Goal: Task Accomplishment & Management: Complete application form

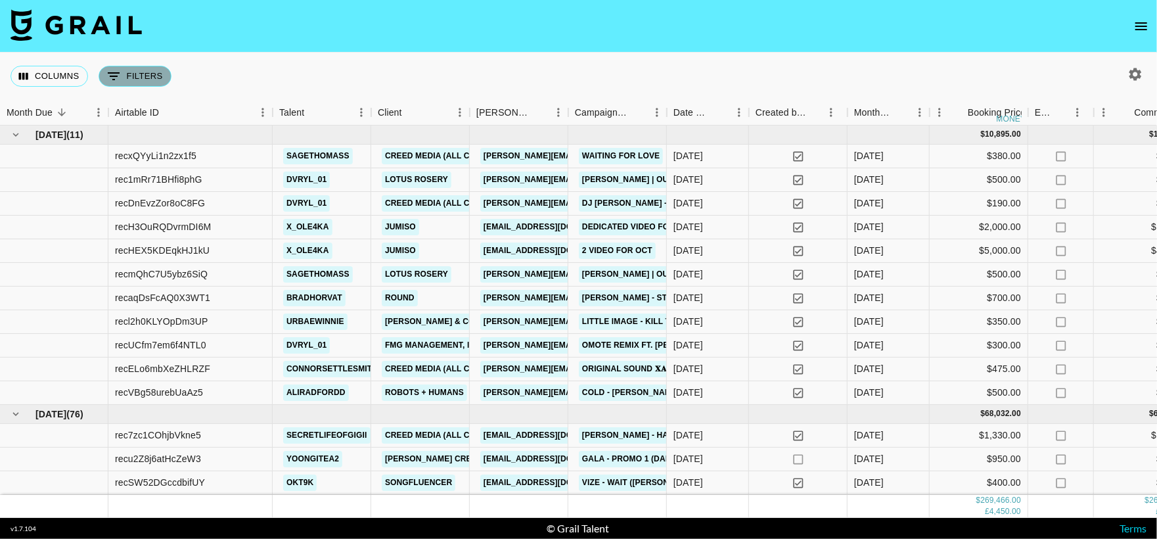
click at [139, 80] on button "0 Filters" at bounding box center [135, 76] width 73 height 21
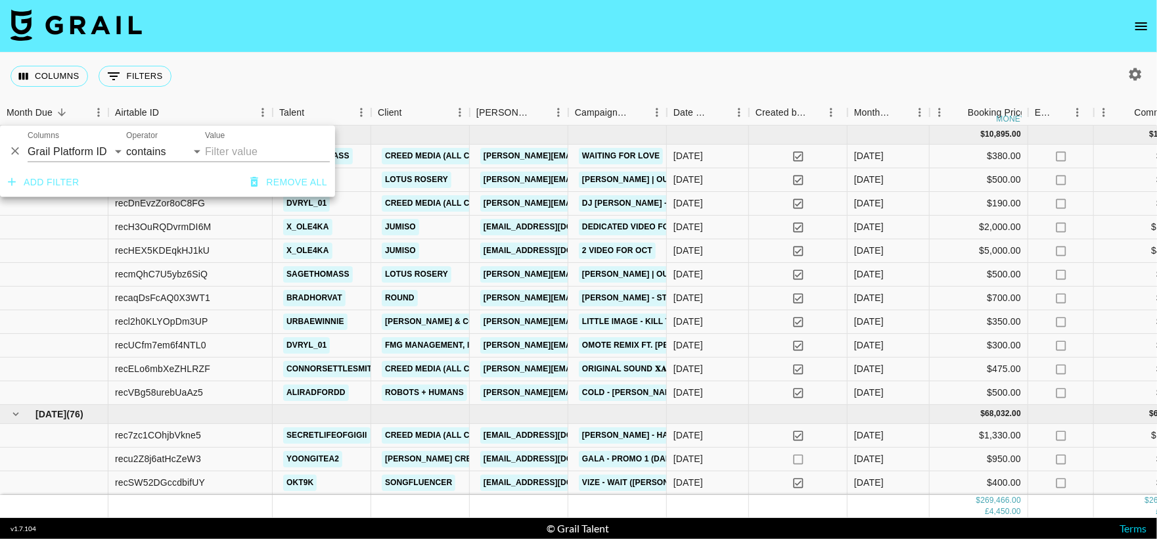
click at [325, 82] on div "Columns 0 Filters + Booking" at bounding box center [578, 76] width 1157 height 47
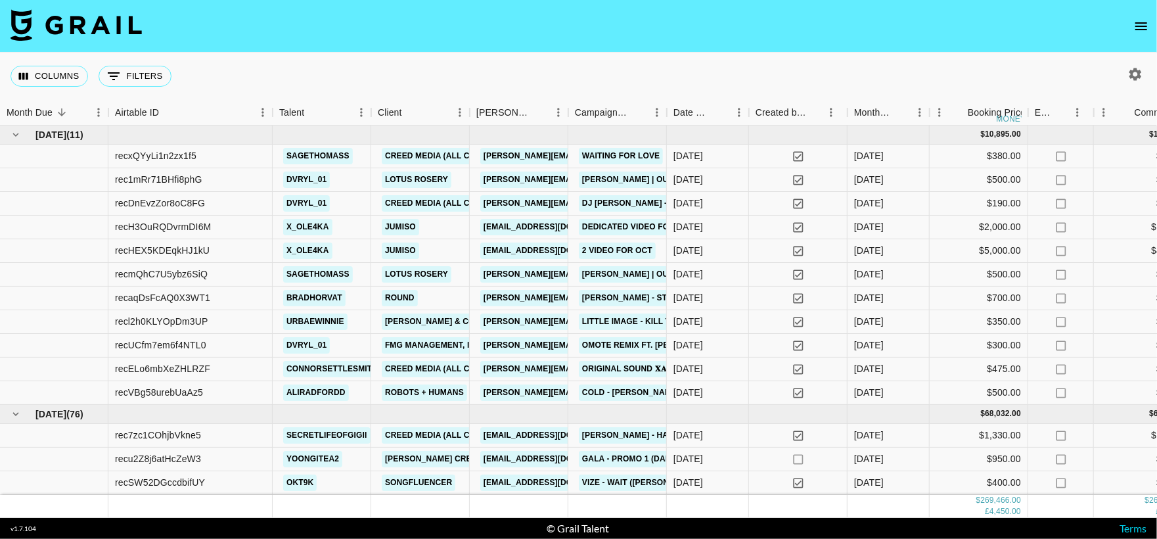
click at [1142, 30] on icon "open drawer" at bounding box center [1142, 26] width 16 height 16
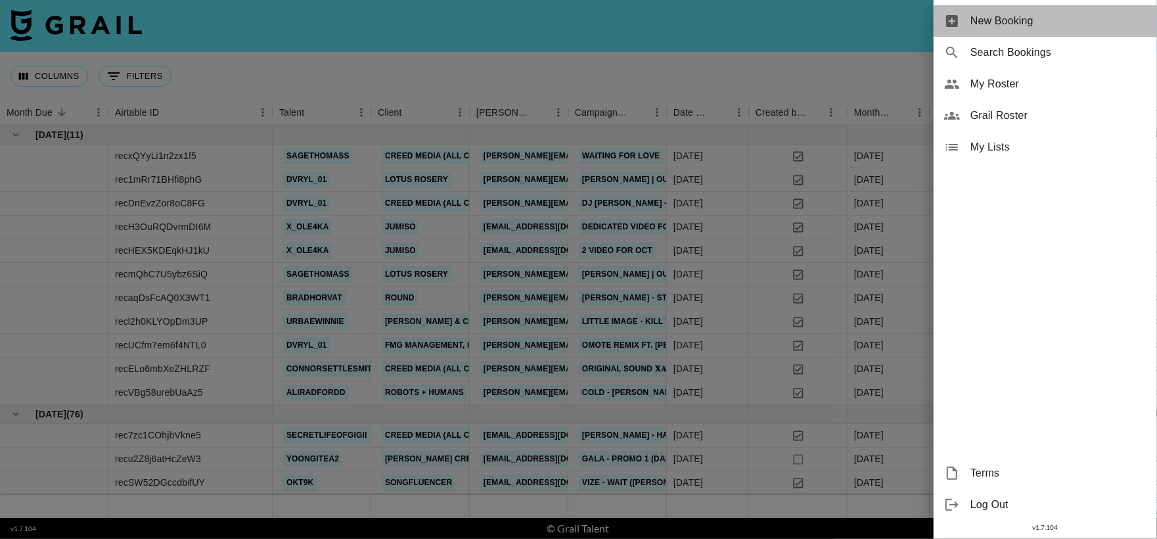
click at [992, 6] on div "New Booking" at bounding box center [1045, 21] width 223 height 32
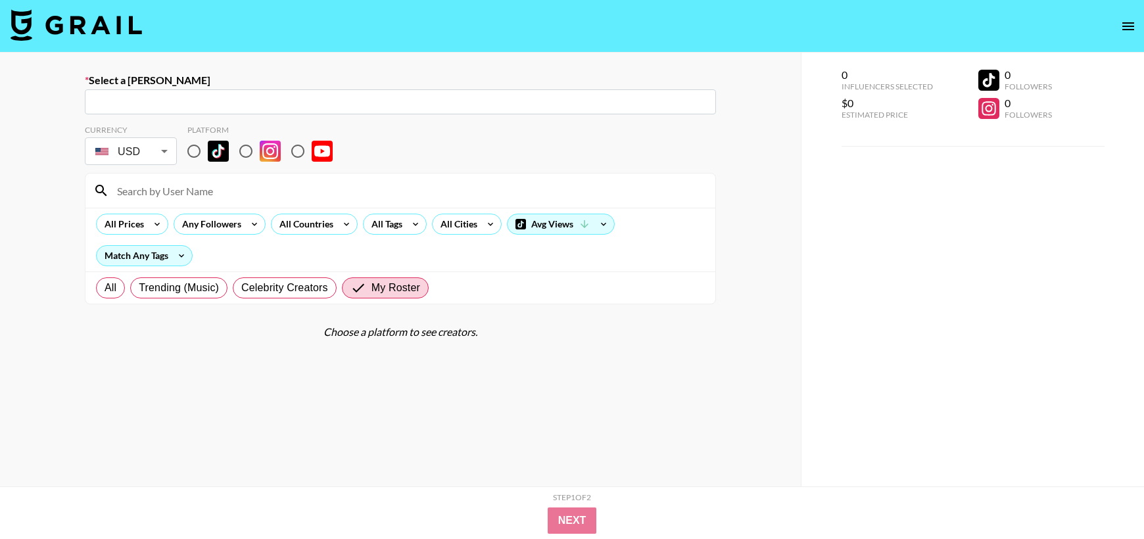
click at [321, 97] on input "text" at bounding box center [400, 102] width 615 height 15
type input "emma"
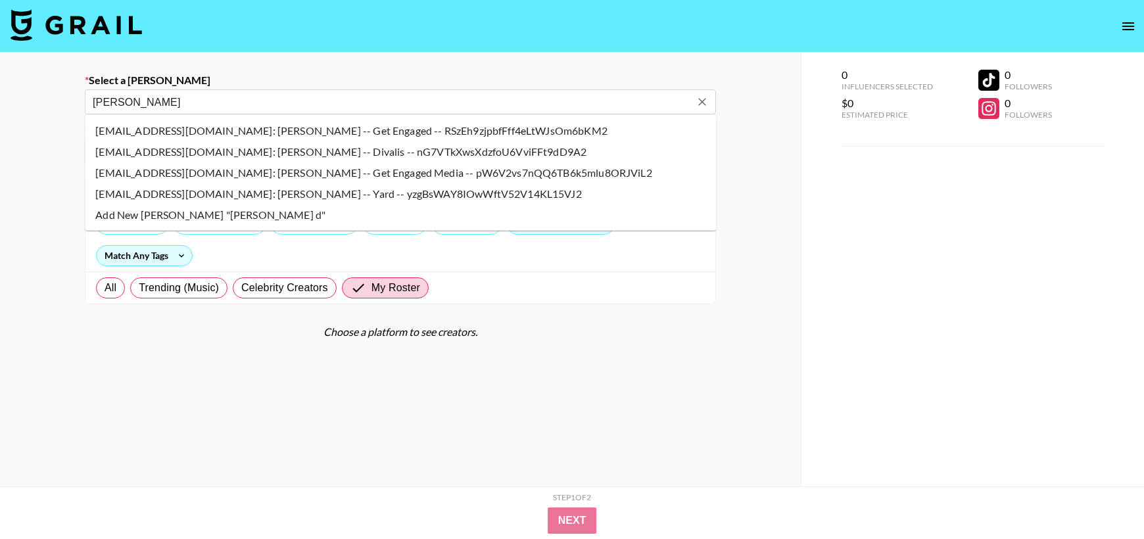
drag, startPoint x: 305, startPoint y: 130, endPoint x: 348, endPoint y: 80, distance: 66.7
click at [348, 80] on body "Select a Booker emma d ​ Currency USD USD ​ Platform All Prices Any Followers A…" at bounding box center [572, 316] width 1144 height 632
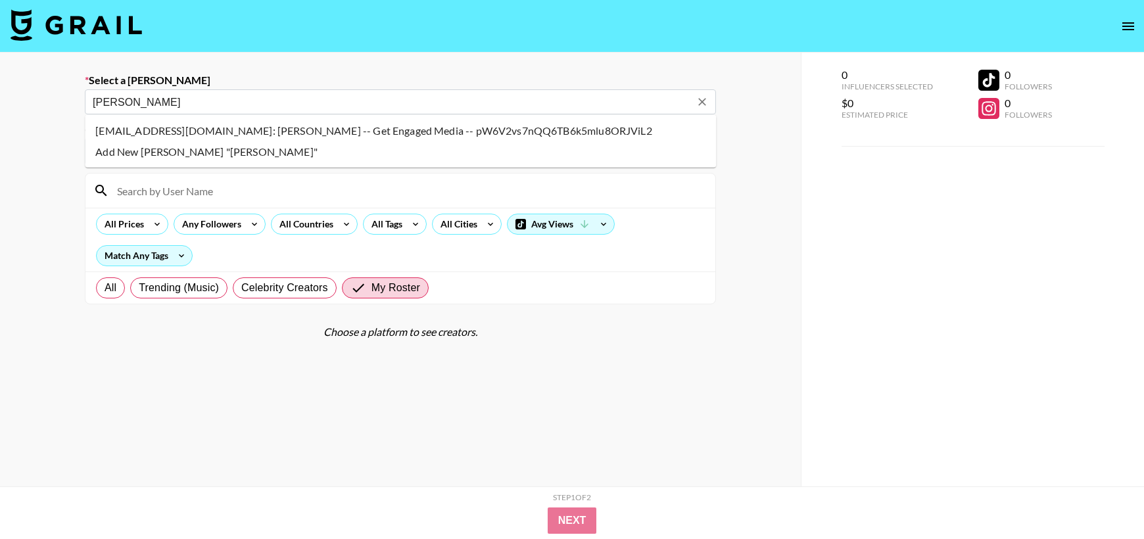
click at [360, 133] on li "edew@getengagedmedia.com: Emma Dew -- Get Engaged Media -- pW6V2vs7nQQ6TB6k5mlu…" at bounding box center [400, 130] width 631 height 21
type input "edew@getengagedmedia.com: Emma Dew -- Get Engaged Media -- pW6V2vs7nQQ6TB6k5mlu…"
select select "Song"
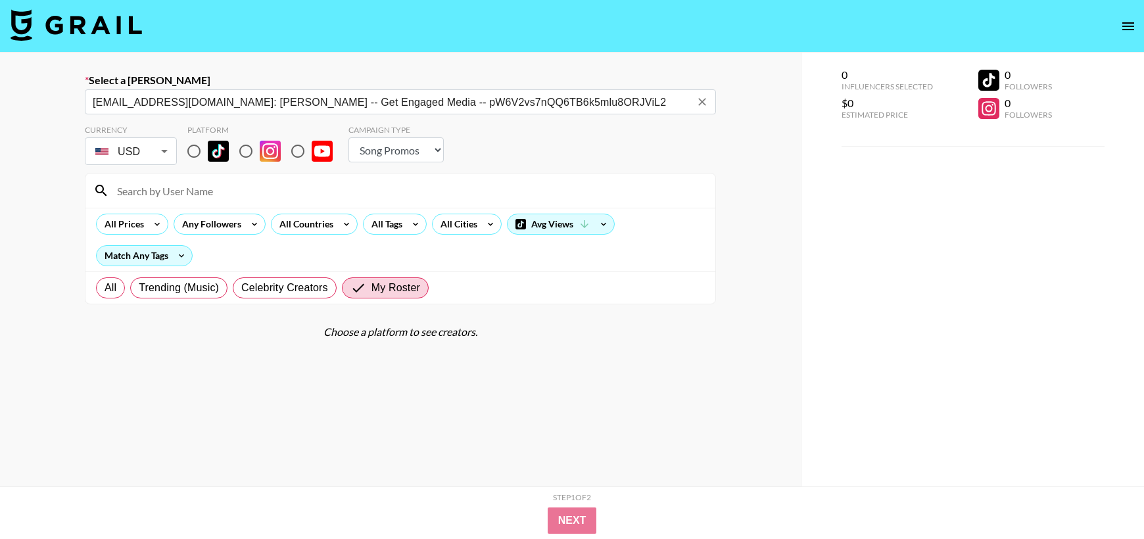
type input "edew@getengagedmedia.com: Emma Dew -- Get Engaged Media -- pW6V2vs7nQQ6TB6k5mlu…"
click at [193, 156] on input "radio" at bounding box center [194, 151] width 28 height 28
radio input "true"
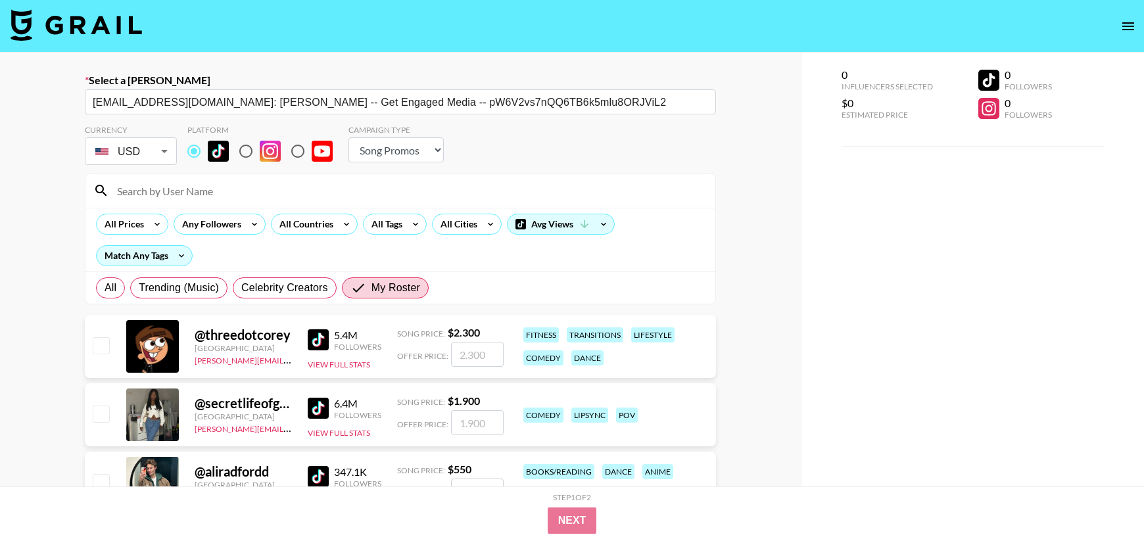
click at [202, 193] on input at bounding box center [408, 190] width 598 height 21
type input "swift"
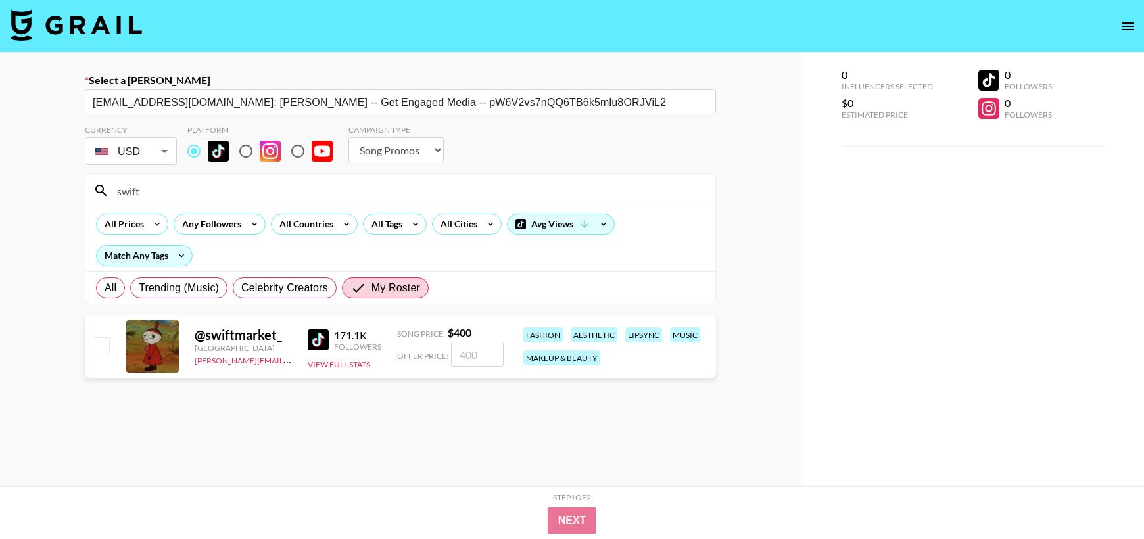
click at [106, 347] on input "checkbox" at bounding box center [101, 345] width 16 height 16
checkbox input "true"
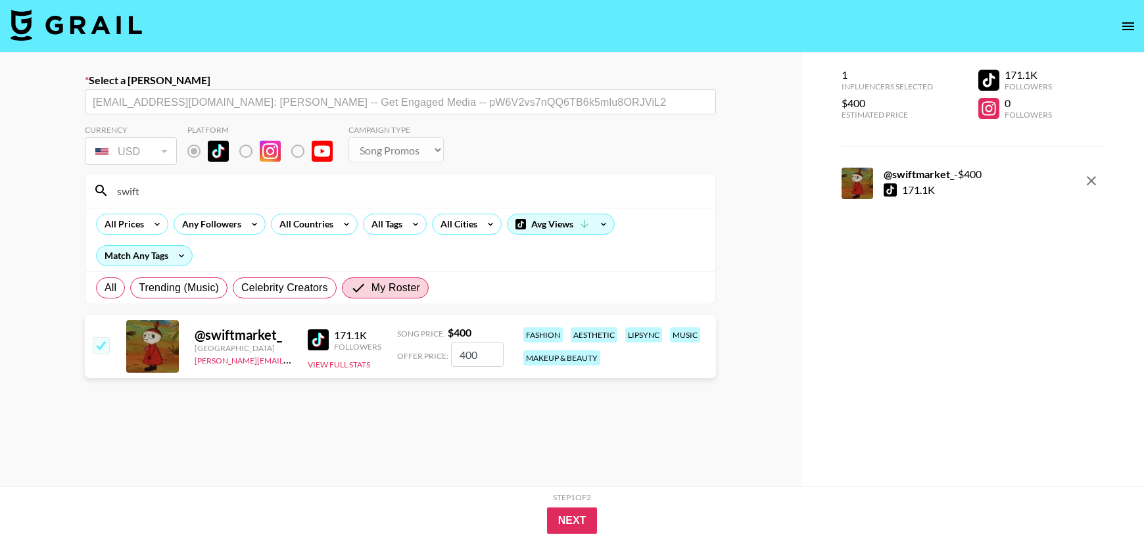
click at [490, 354] on input "400" at bounding box center [477, 354] width 53 height 25
type input "4"
checkbox input "false"
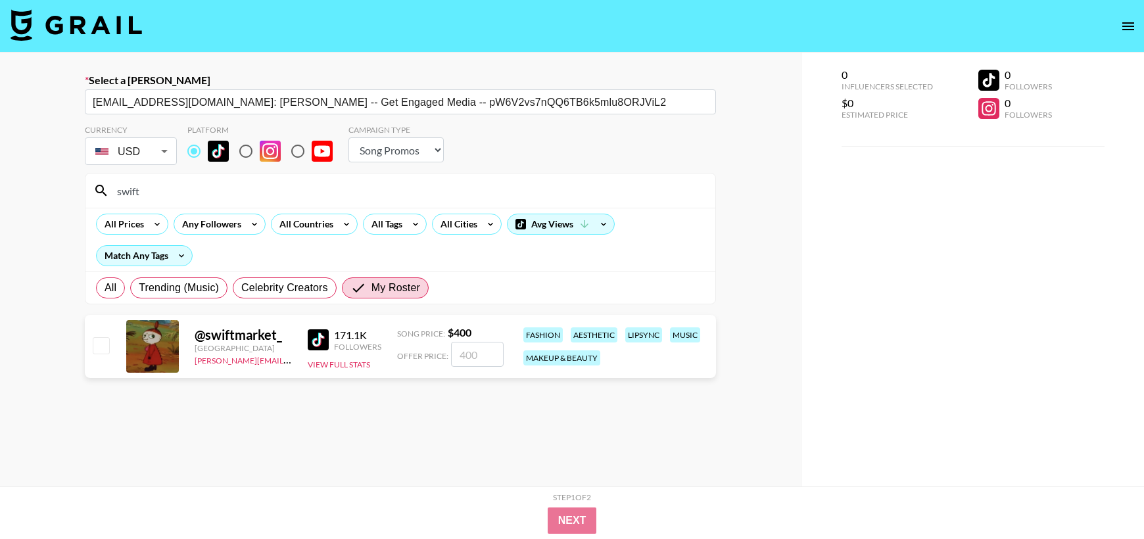
type input "3"
checkbox input "true"
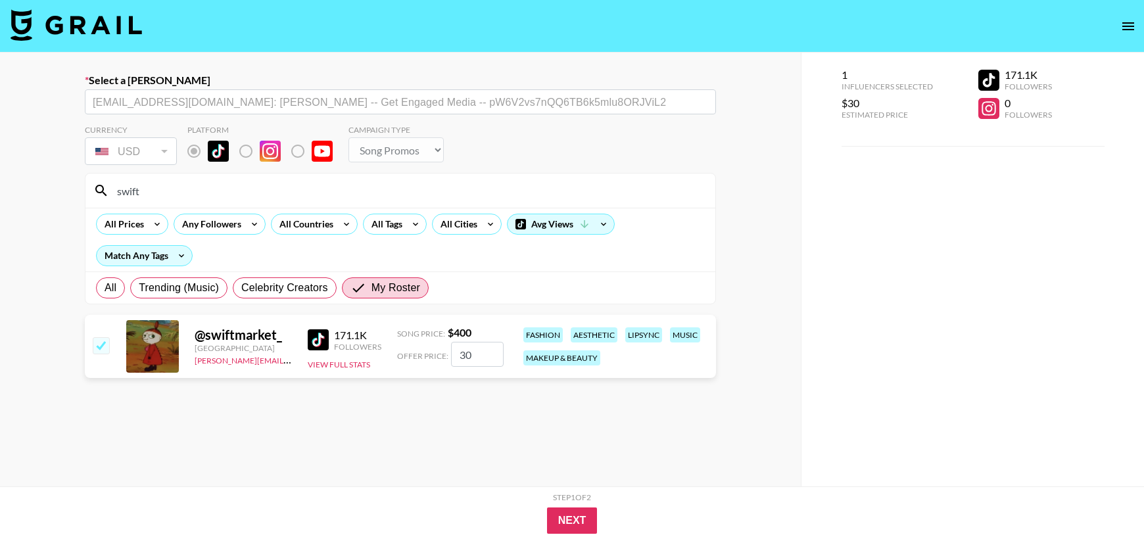
type input "300"
click at [568, 522] on button "Next" at bounding box center [572, 520] width 51 height 26
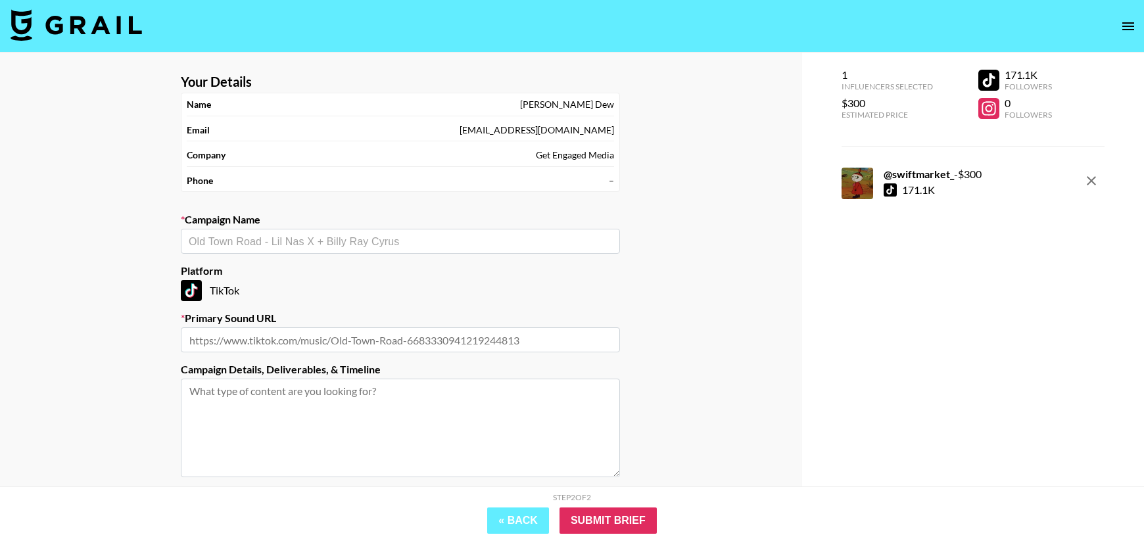
click at [402, 238] on input "text" at bounding box center [400, 241] width 423 height 15
click at [366, 285] on li "Die On This Hill - SIENNA SPIRO" at bounding box center [400, 291] width 439 height 21
type input "Die On This Hill - SIENNA SPIRO"
type input "https://www.tiktok.com/music/Die-On-This-Hill-7550327128206609175"
type textarea "TikTok -- 1 X TikTok"
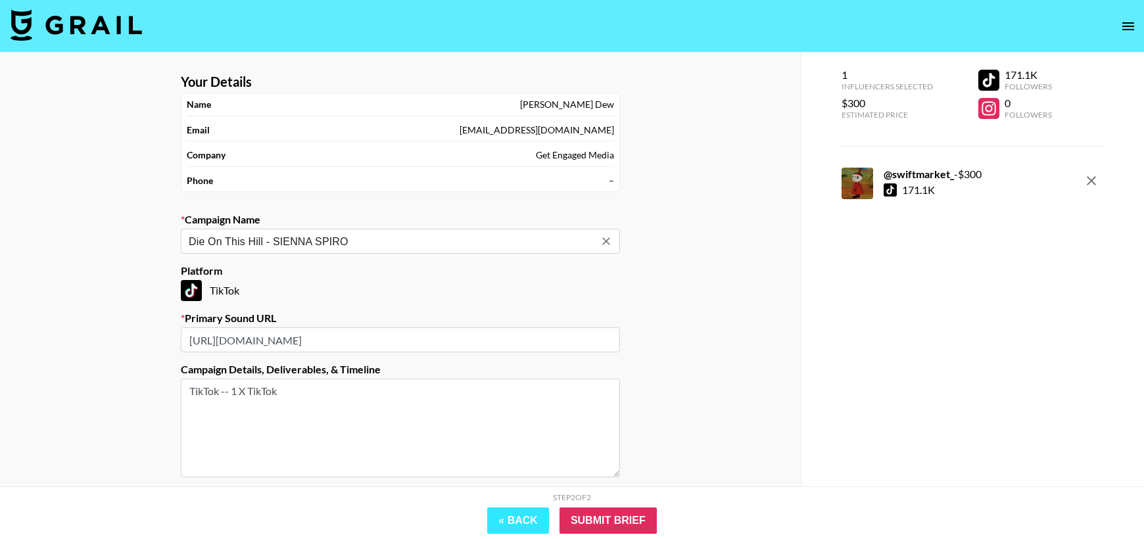
type input "Die On This Hill - SIENNA SPIRO"
click at [492, 518] on button "« Back" at bounding box center [518, 520] width 62 height 26
select select "Song"
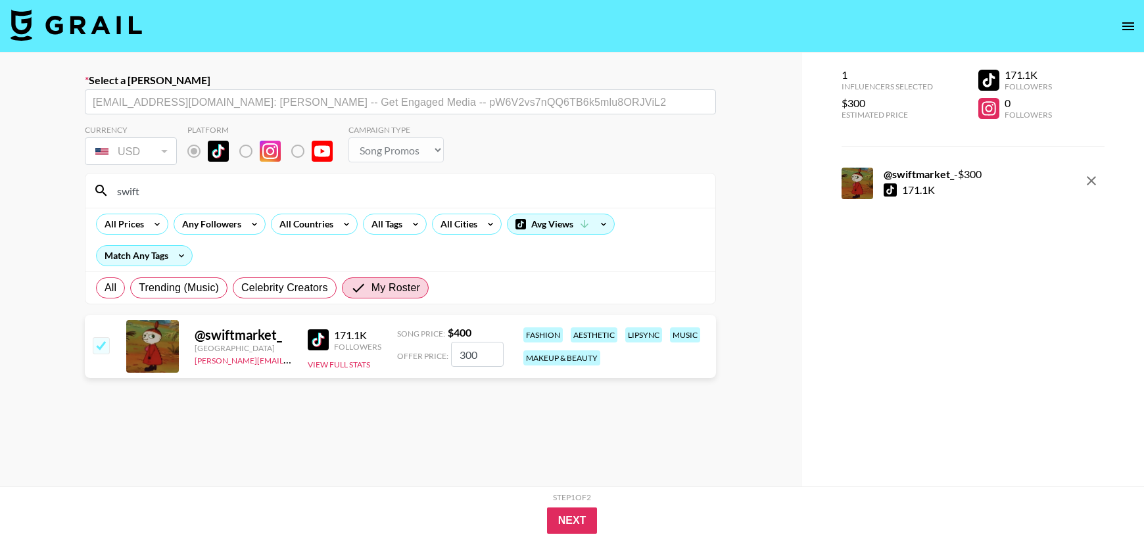
click at [471, 353] on input "300" at bounding box center [477, 354] width 53 height 25
checkbox input "false"
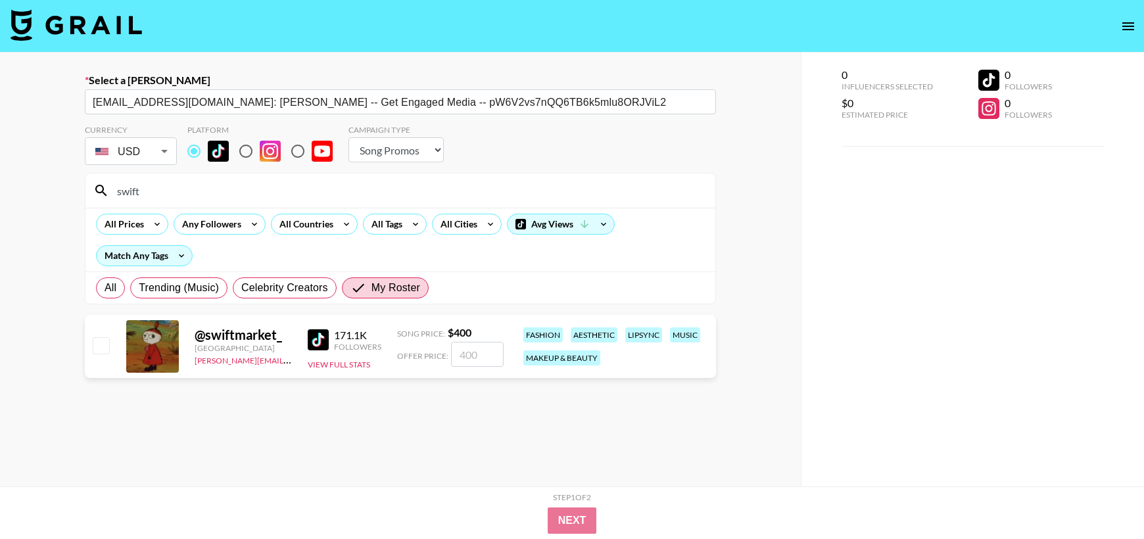
type input "4"
checkbox input "true"
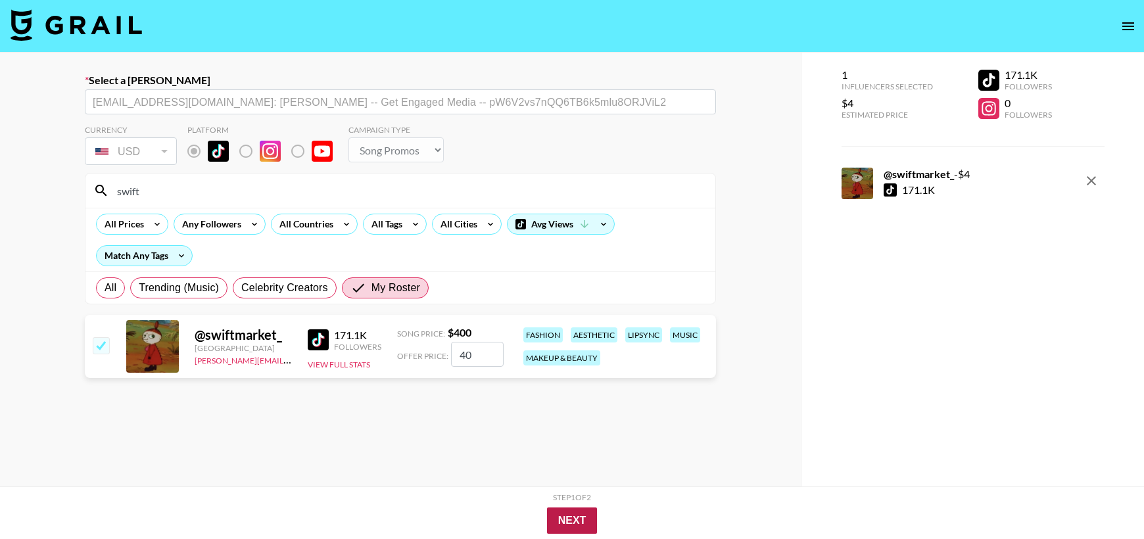
type input "400"
click at [561, 510] on button "Next" at bounding box center [572, 520] width 51 height 26
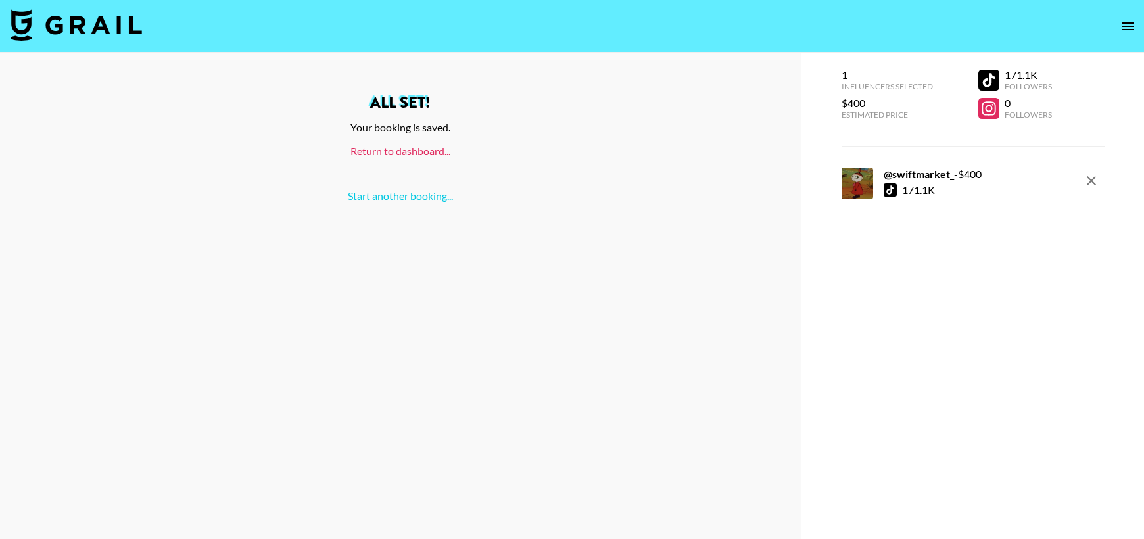
click at [419, 153] on link "Return to dashboard..." at bounding box center [400, 151] width 100 height 12
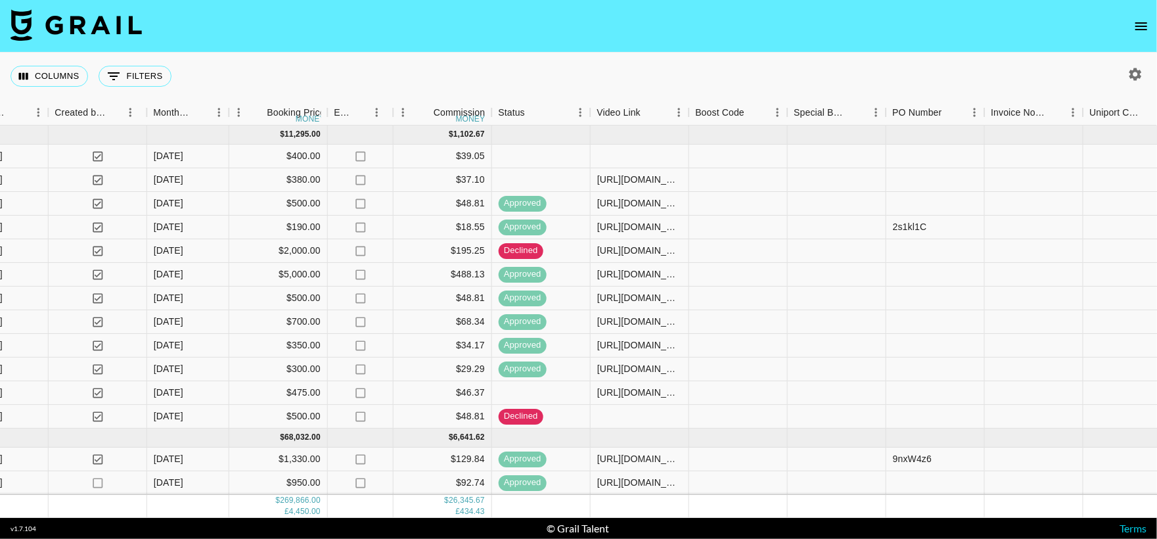
scroll to position [0, 789]
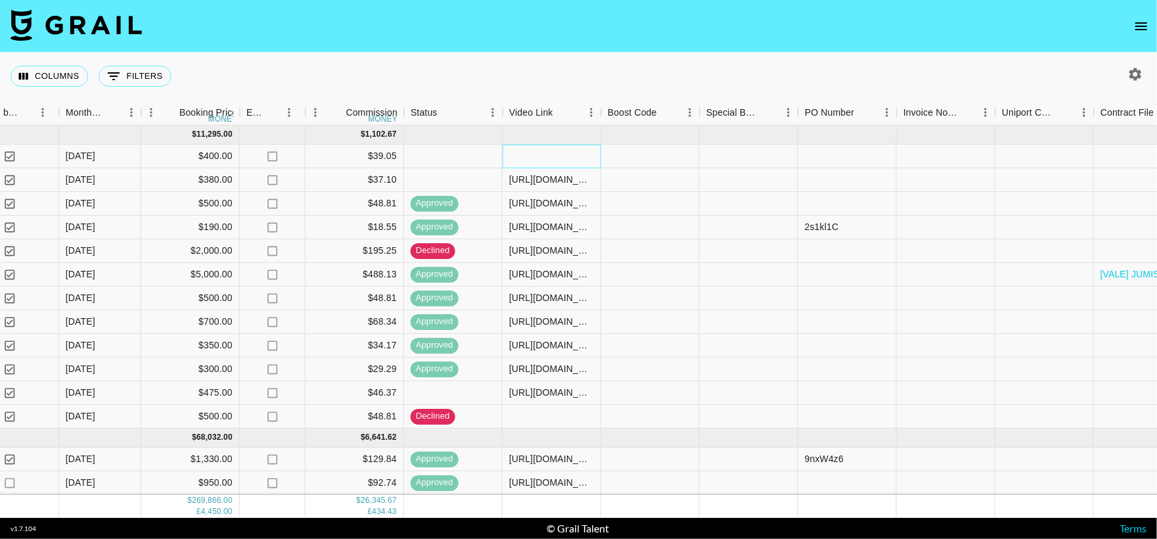
click at [532, 155] on div at bounding box center [552, 157] width 99 height 24
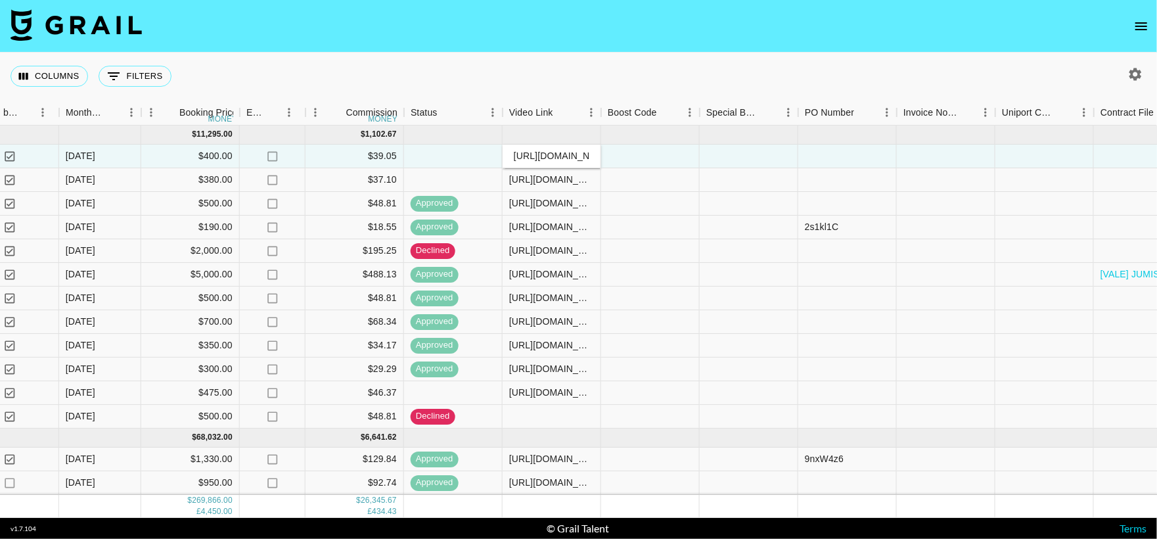
scroll to position [0, 209]
type input "[URL][DOMAIN_NAME]"
click at [703, 156] on div at bounding box center [749, 157] width 99 height 24
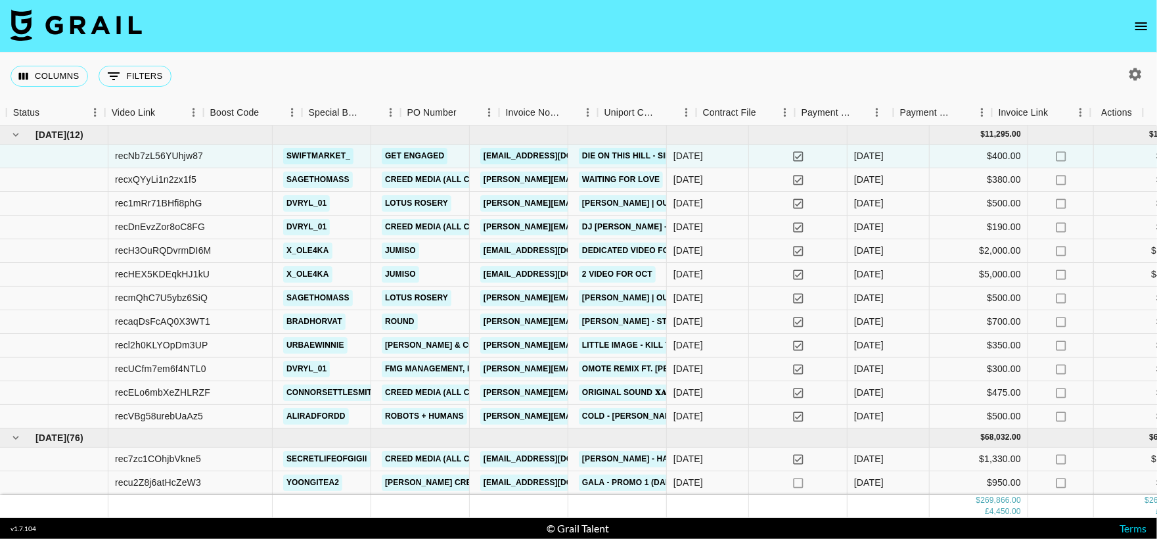
scroll to position [0, 1186]
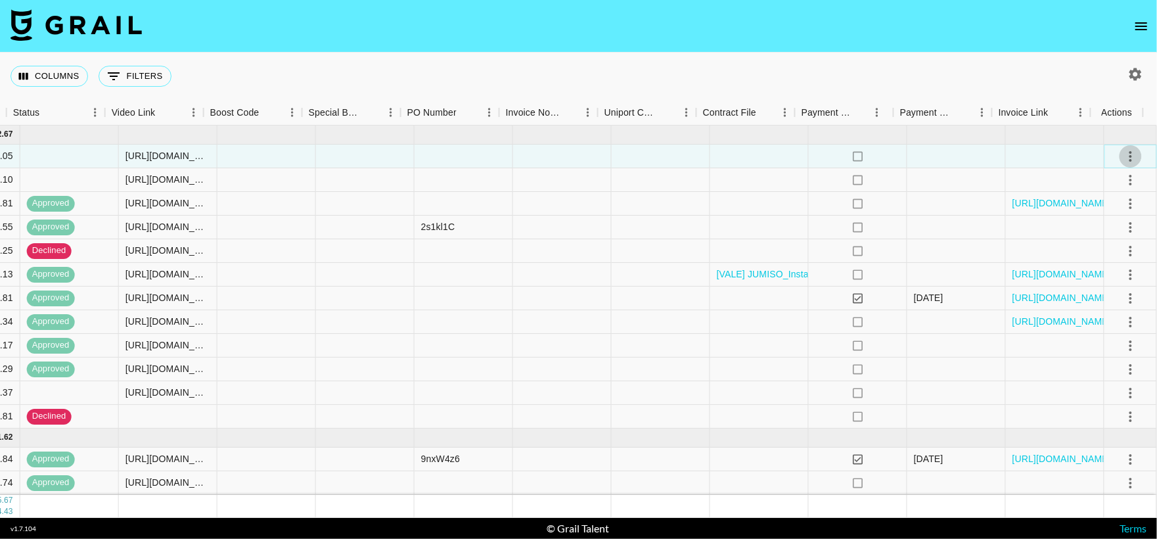
click at [1123, 155] on icon "select merge strategy" at bounding box center [1131, 157] width 16 height 16
click at [1104, 288] on li "Approve" at bounding box center [1115, 279] width 85 height 24
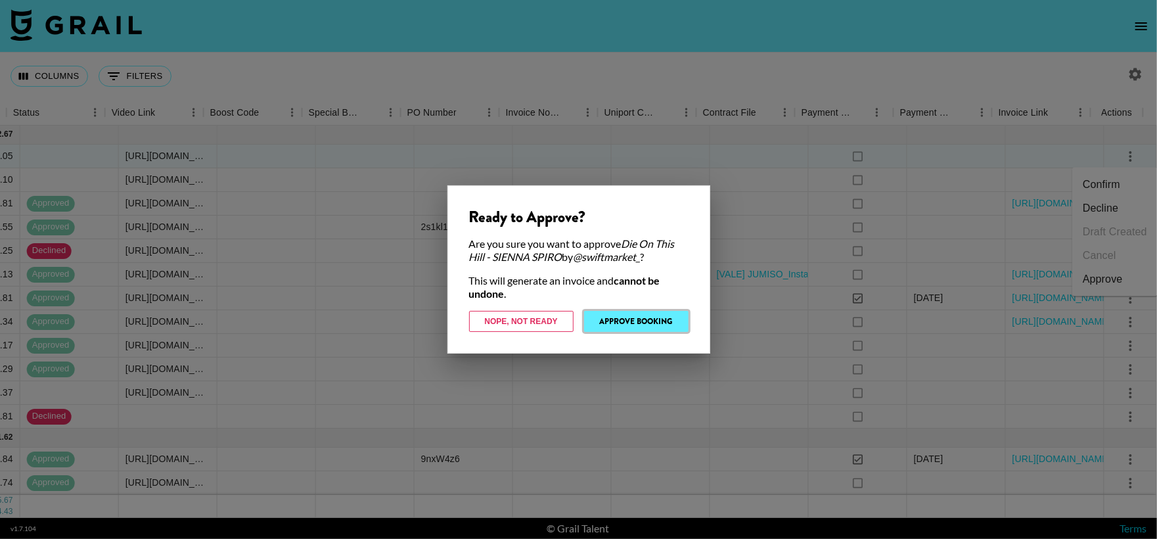
click at [657, 321] on button "Approve Booking" at bounding box center [636, 321] width 104 height 21
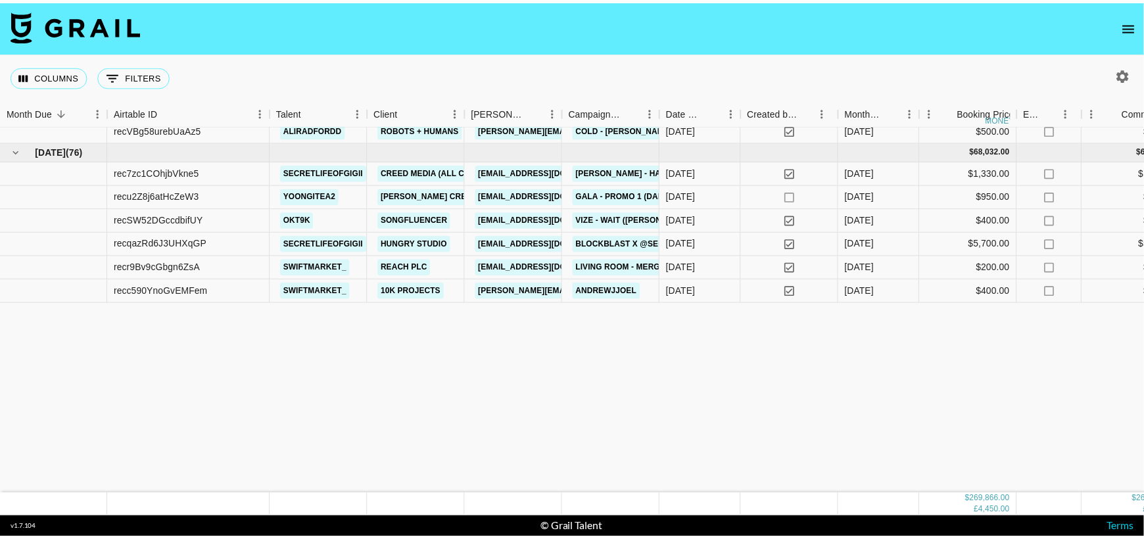
scroll to position [0, 0]
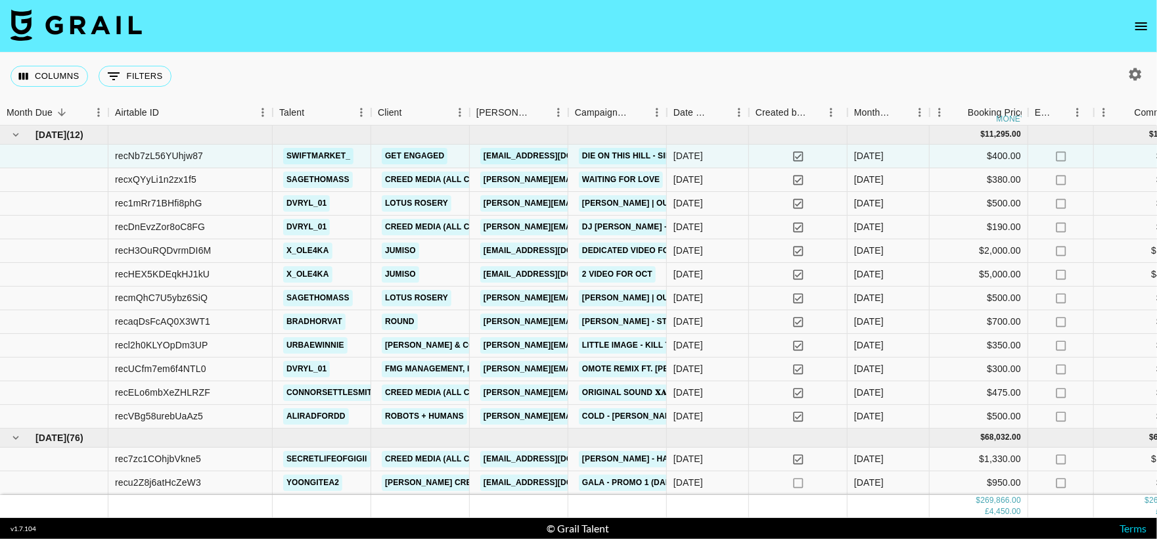
click at [1138, 24] on icon "open drawer" at bounding box center [1142, 26] width 16 height 16
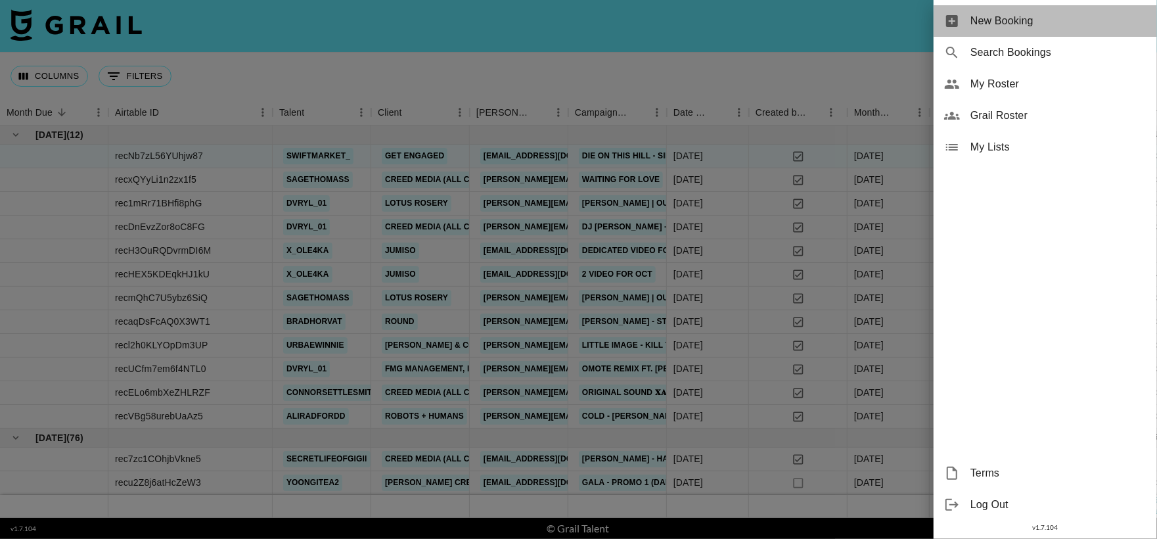
click at [1055, 28] on span "New Booking" at bounding box center [1059, 21] width 176 height 16
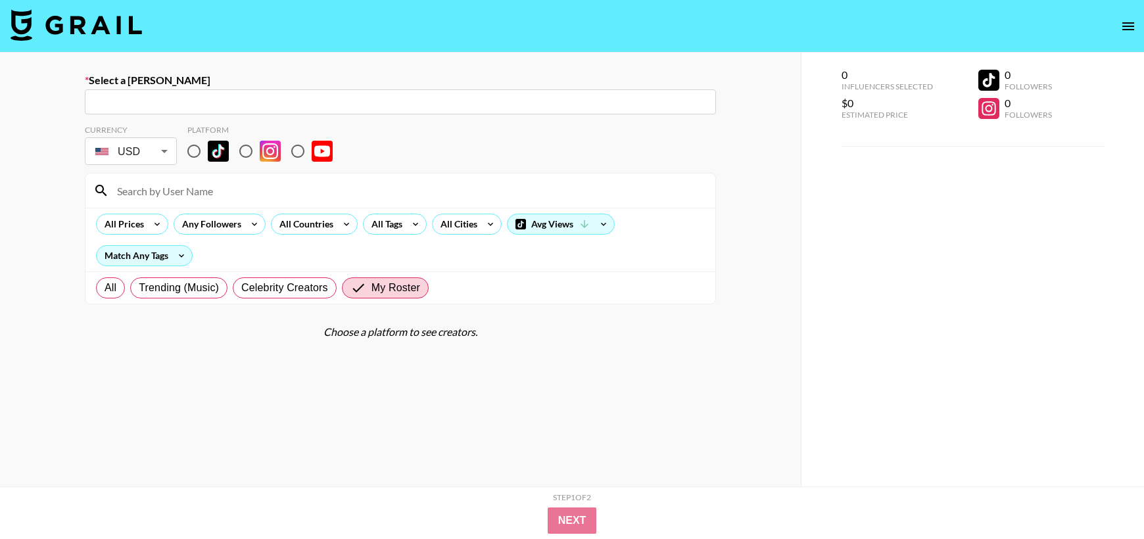
click at [240, 95] on input "text" at bounding box center [400, 102] width 615 height 15
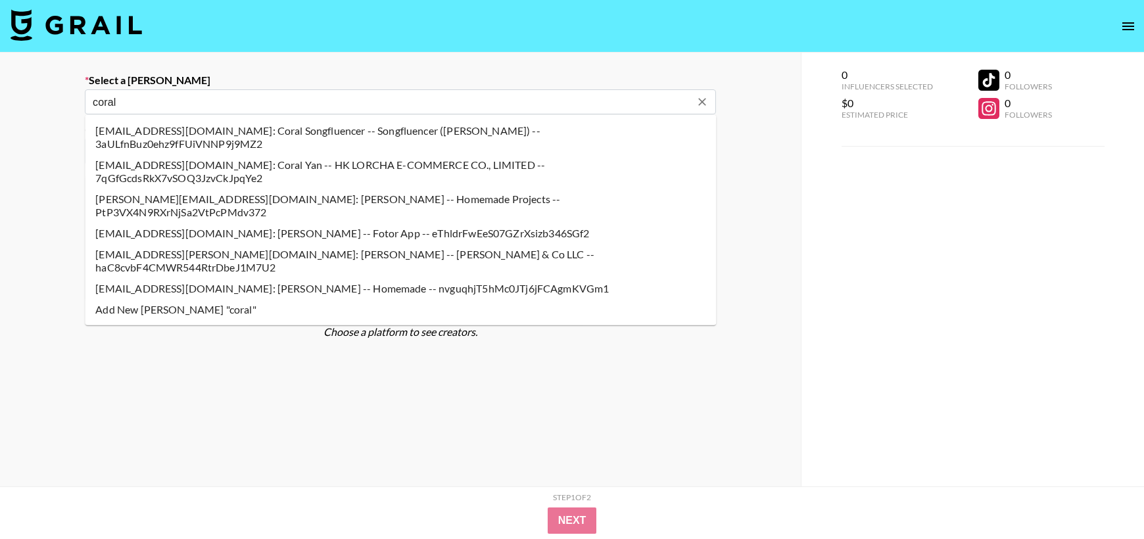
type input "coral"
click at [181, 95] on input "coral" at bounding box center [391, 102] width 597 height 15
click at [141, 129] on li "coral@songfluencer.com: Coral Songfluencer -- Songfluencer (Genni) -- 3aULfnBuz…" at bounding box center [400, 137] width 631 height 34
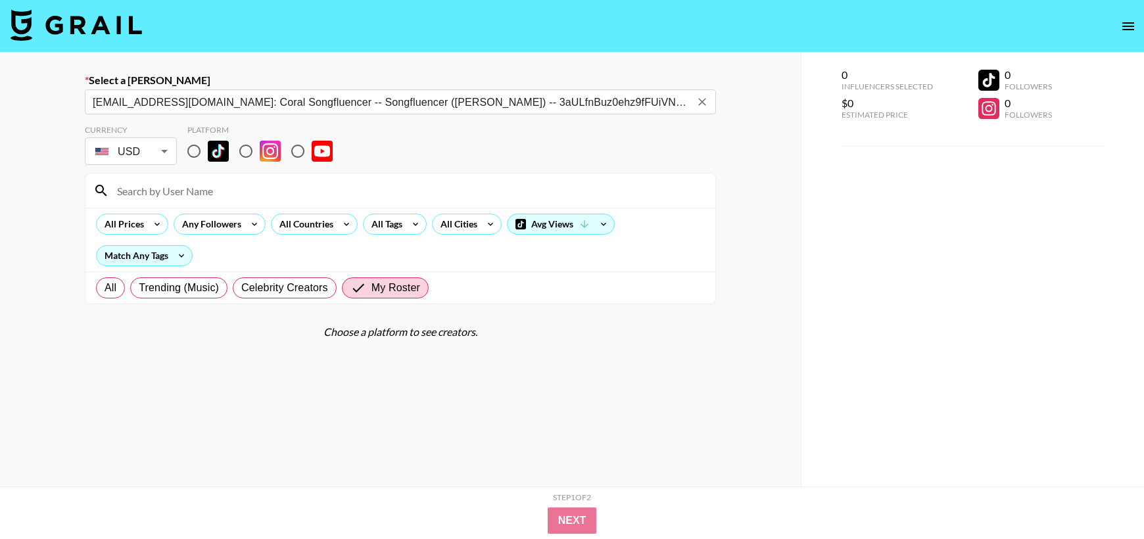
type input "coral@songfluencer.com: Coral Songfluencer -- Songfluencer (Genni) -- 3aULfnBuz…"
click at [509, 174] on div at bounding box center [400, 191] width 630 height 34
click at [197, 153] on input "radio" at bounding box center [194, 151] width 28 height 28
radio input "true"
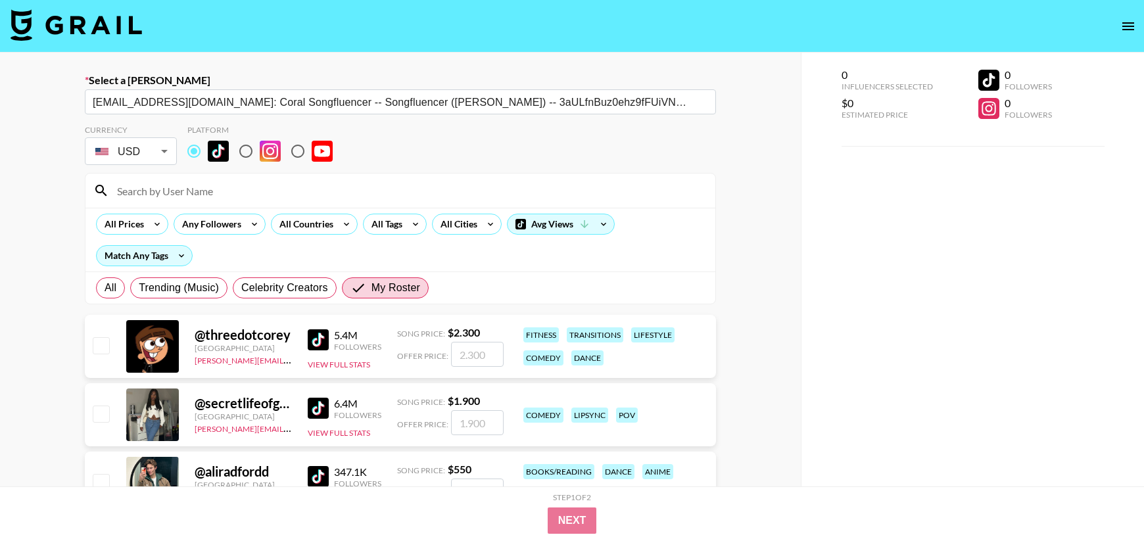
click at [248, 198] on input at bounding box center [408, 190] width 598 height 21
type input "wt."
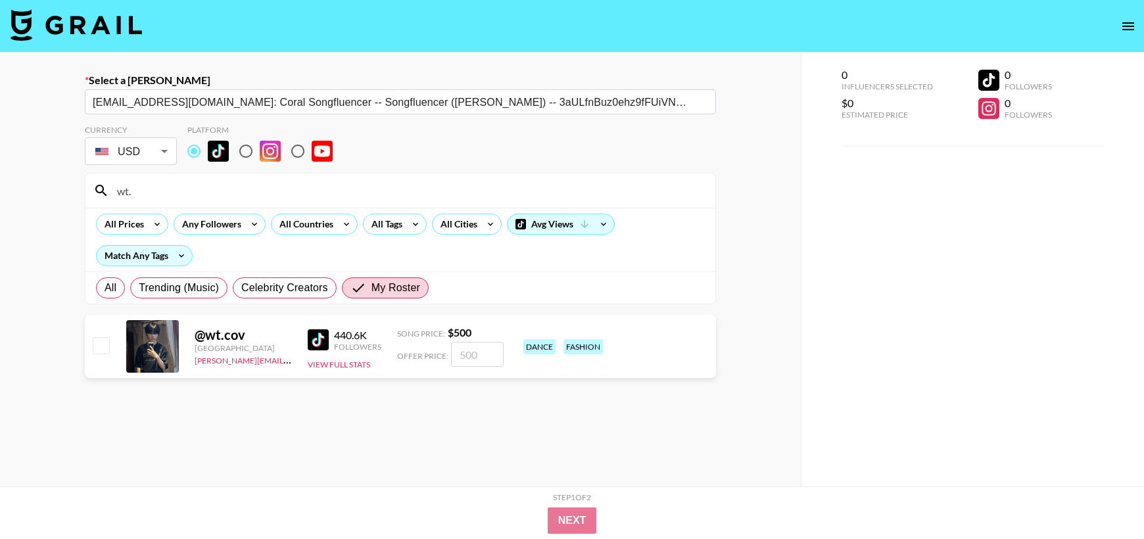
click at [103, 340] on input "checkbox" at bounding box center [101, 345] width 16 height 16
checkbox input "true"
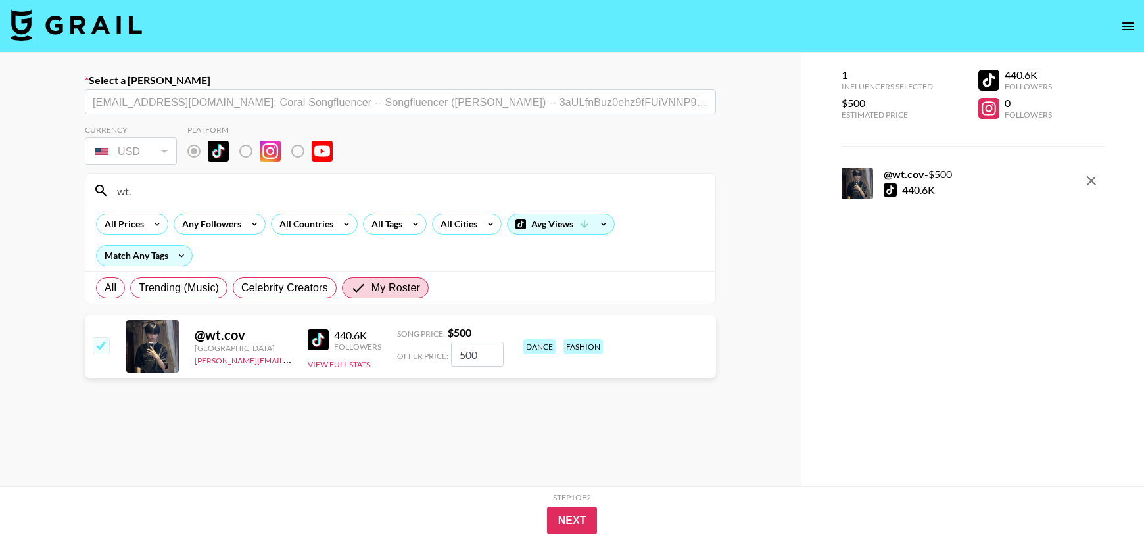
click at [473, 350] on input "500" at bounding box center [477, 354] width 53 height 25
type input "5"
checkbox input "false"
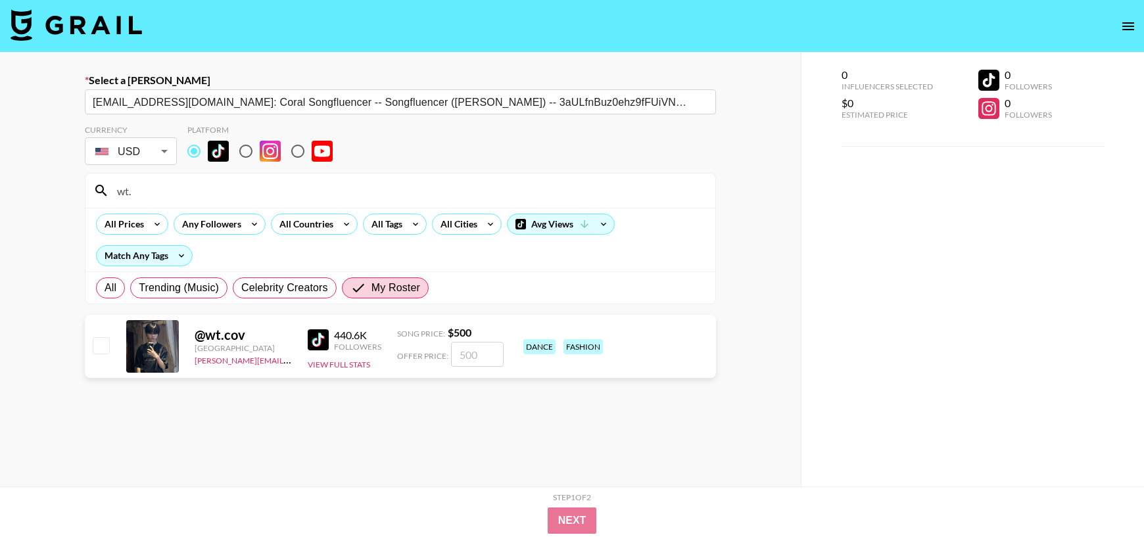
type input "3"
checkbox input "true"
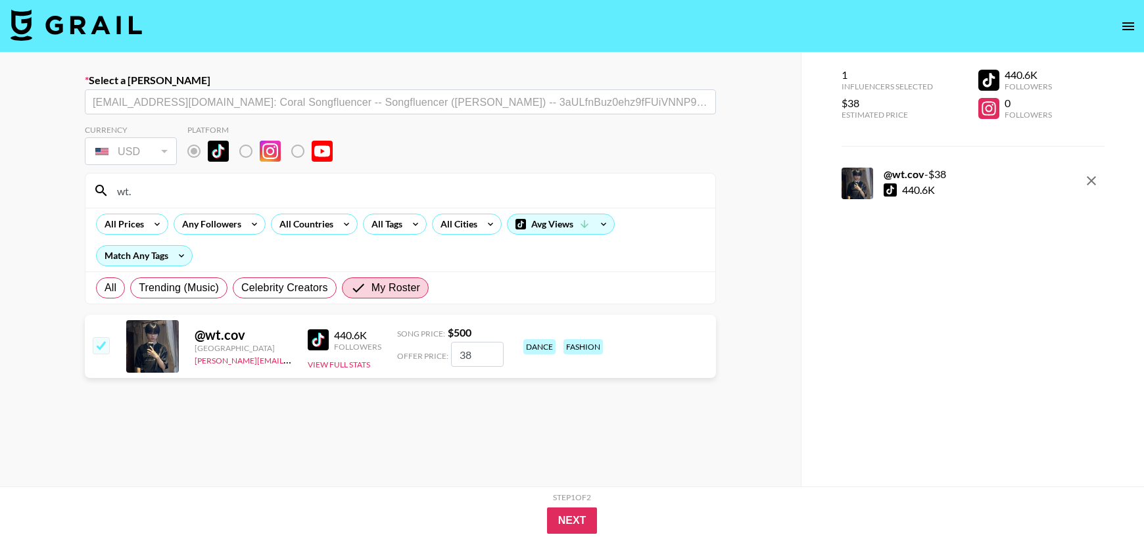
type input "380"
click at [547, 518] on button "Next" at bounding box center [572, 520] width 51 height 26
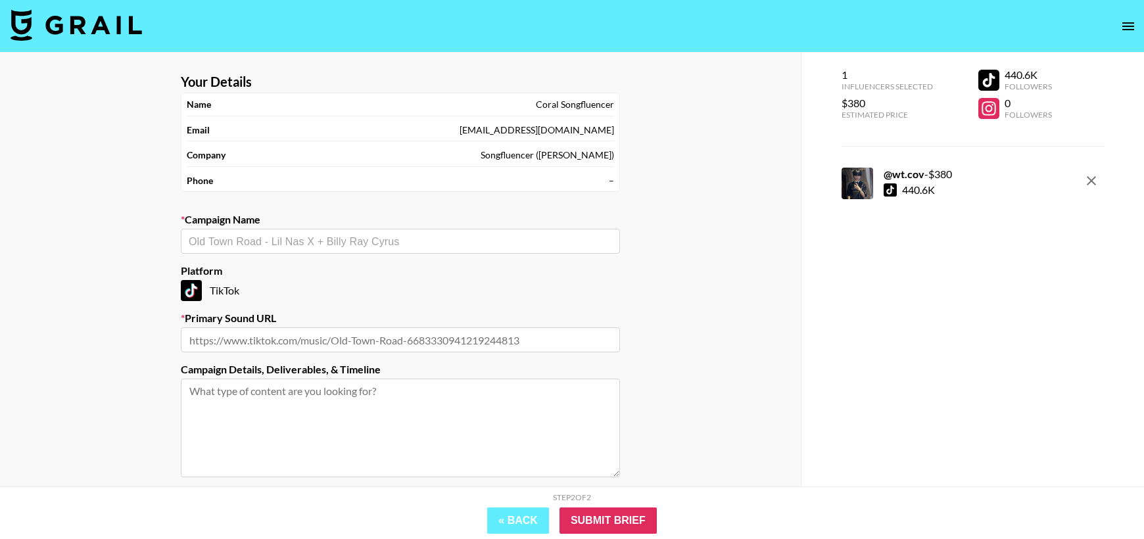
click at [413, 235] on input "text" at bounding box center [400, 241] width 423 height 15
paste input "Sakurazaka46 - I want [DATE] to come - Naeleck Remix"
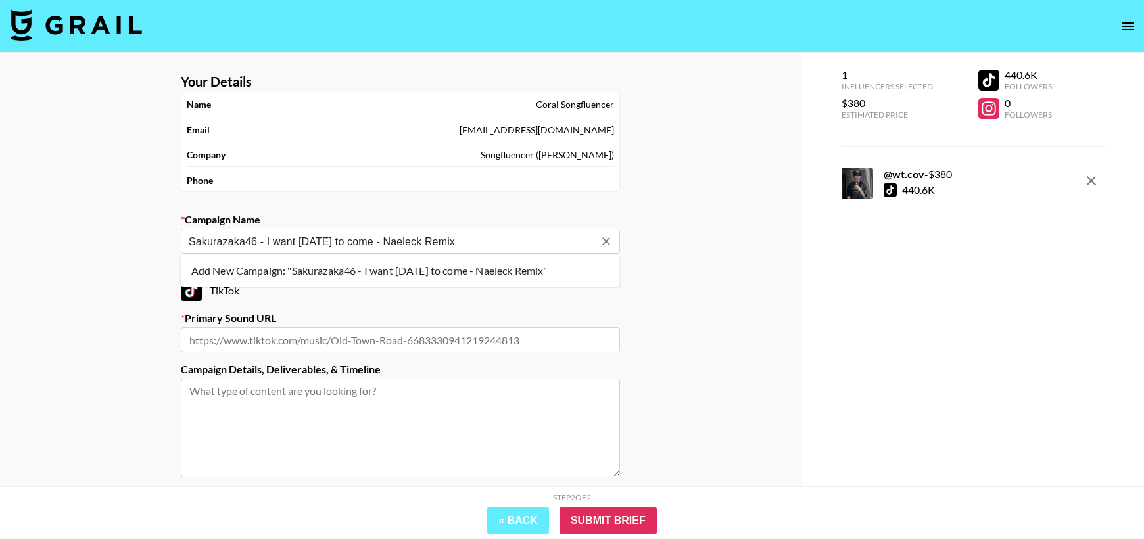
click at [335, 277] on li "Add New Campaign: "Sakurazaka46 - I want tomorrow to come - Naeleck Remix"" at bounding box center [400, 270] width 439 height 21
type input "Sakurazaka46 - I want [DATE] to come - Naeleck Remix"
click at [364, 347] on input "text" at bounding box center [400, 339] width 439 height 25
paste input "https://www.tiktok.com/music/I-want-tomorrow-to-come--Naeleck-Remix--7493415540…"
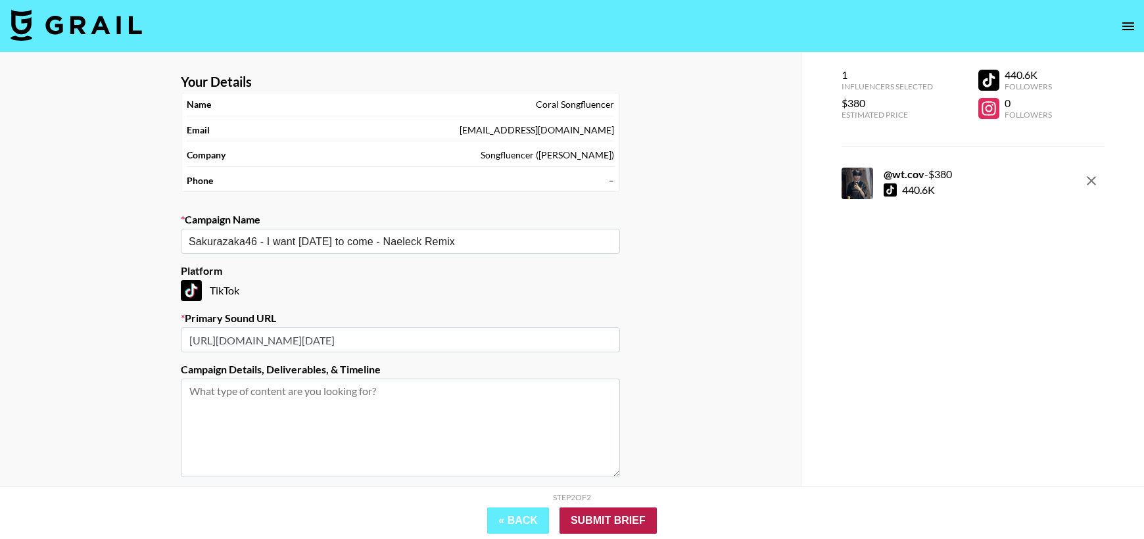
type input "https://www.tiktok.com/music/I-want-tomorrow-to-come--Naeleck-Remix--7493415540…"
click at [613, 518] on input "Submit Brief" at bounding box center [607, 520] width 97 height 26
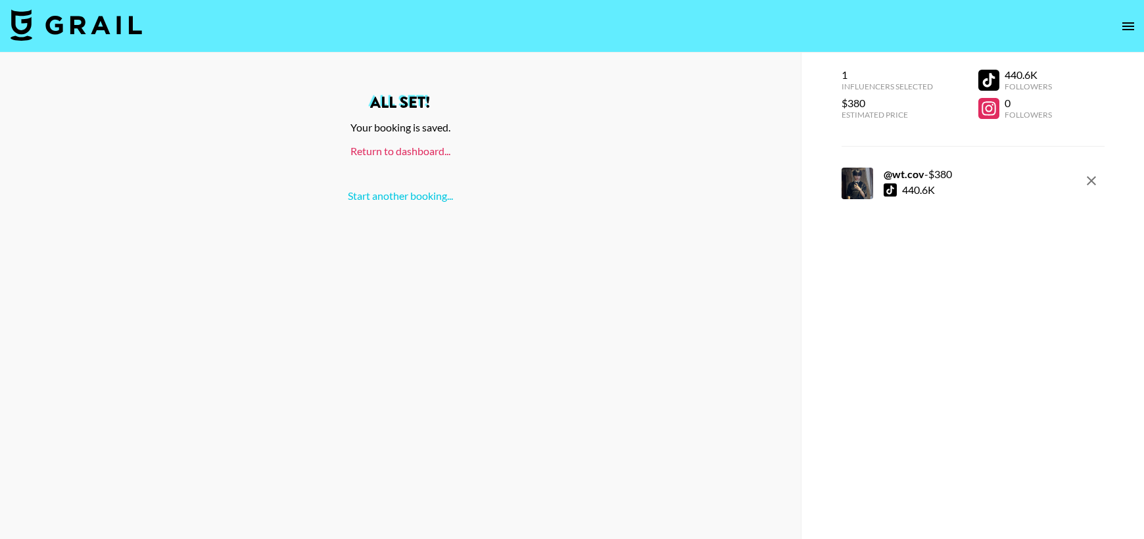
click at [406, 152] on link "Return to dashboard..." at bounding box center [400, 151] width 100 height 12
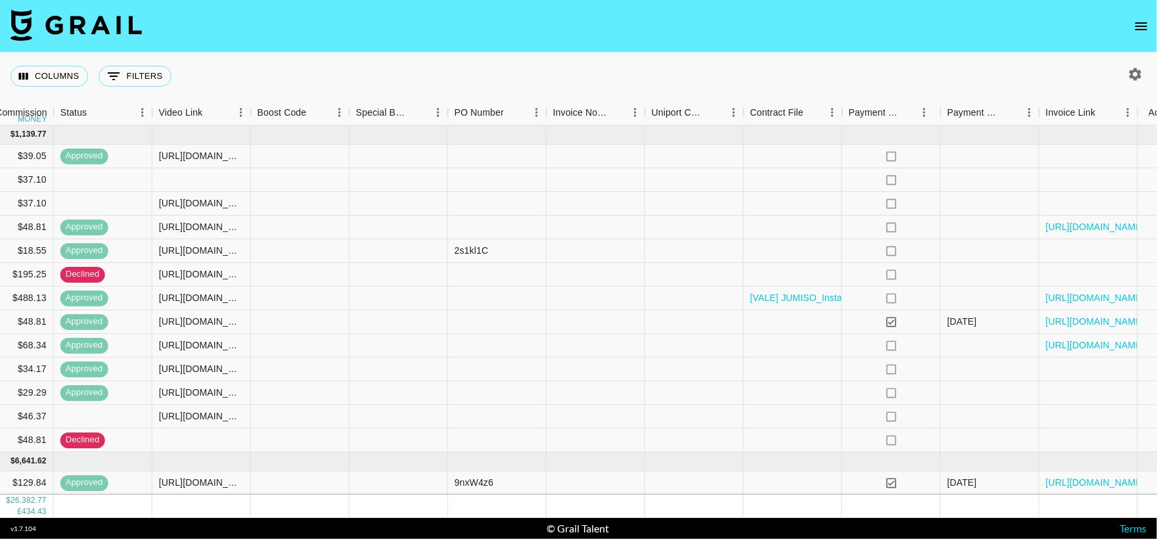
scroll to position [0, 1052]
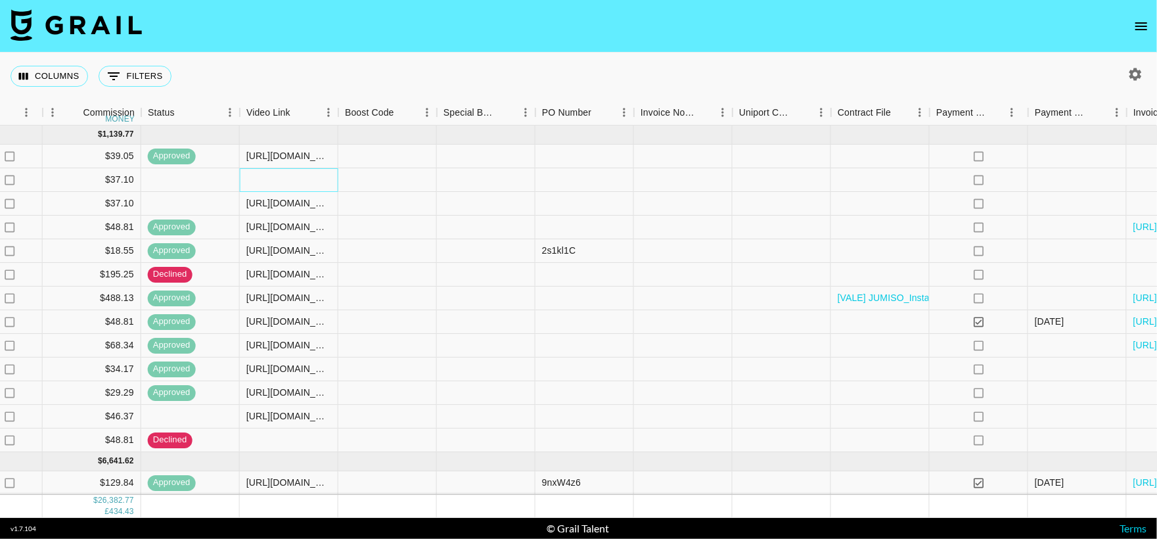
click at [279, 176] on div at bounding box center [289, 180] width 99 height 24
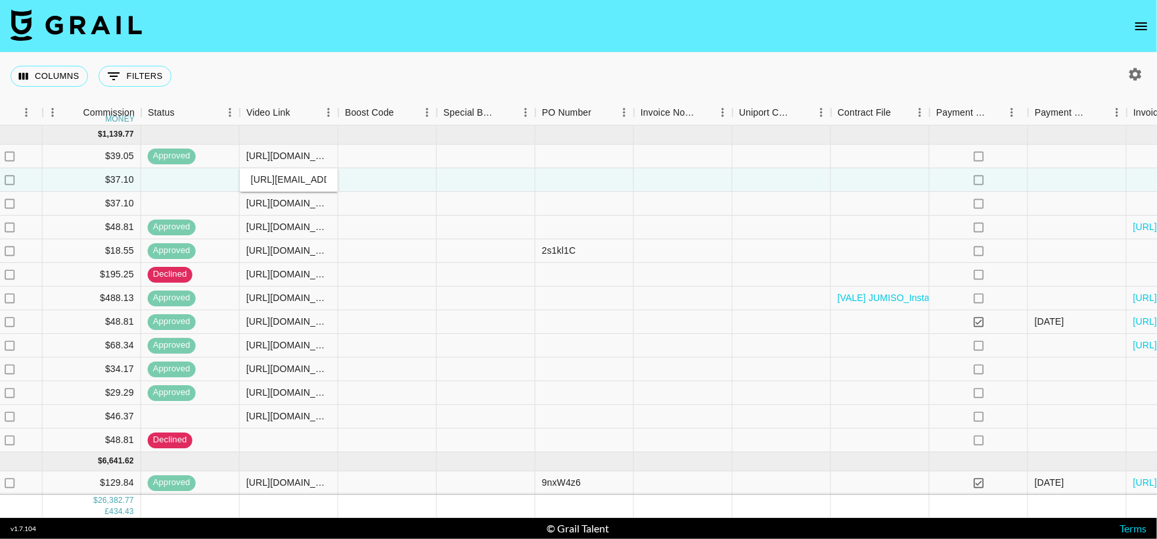
scroll to position [0, 183]
type input "[URL][EMAIL_ADDRESS][DOMAIN_NAME][DOMAIN_NAME]"
click at [482, 191] on div at bounding box center [486, 180] width 99 height 24
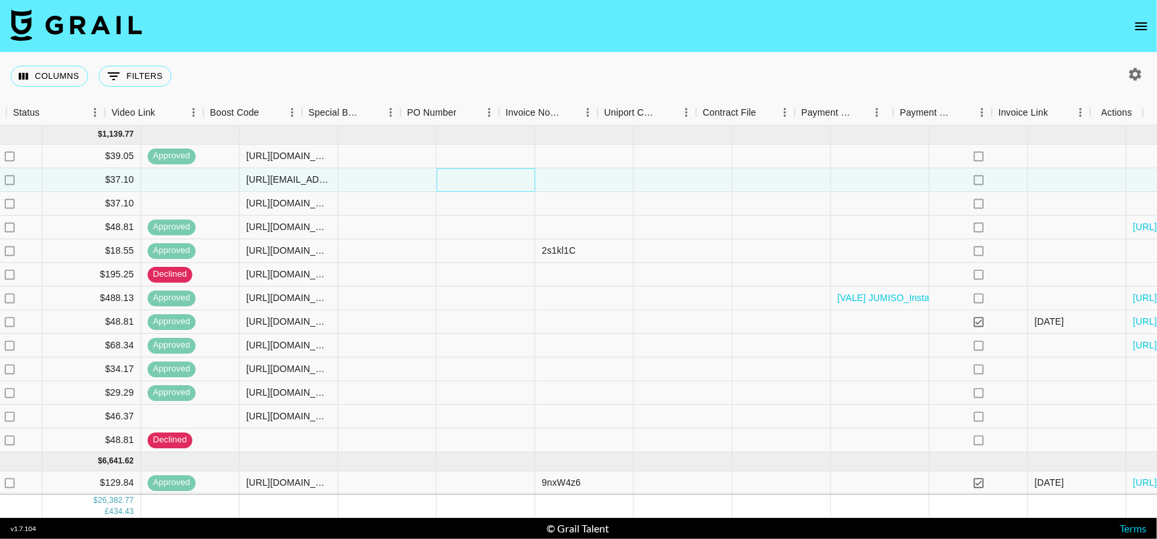
scroll to position [0, 1186]
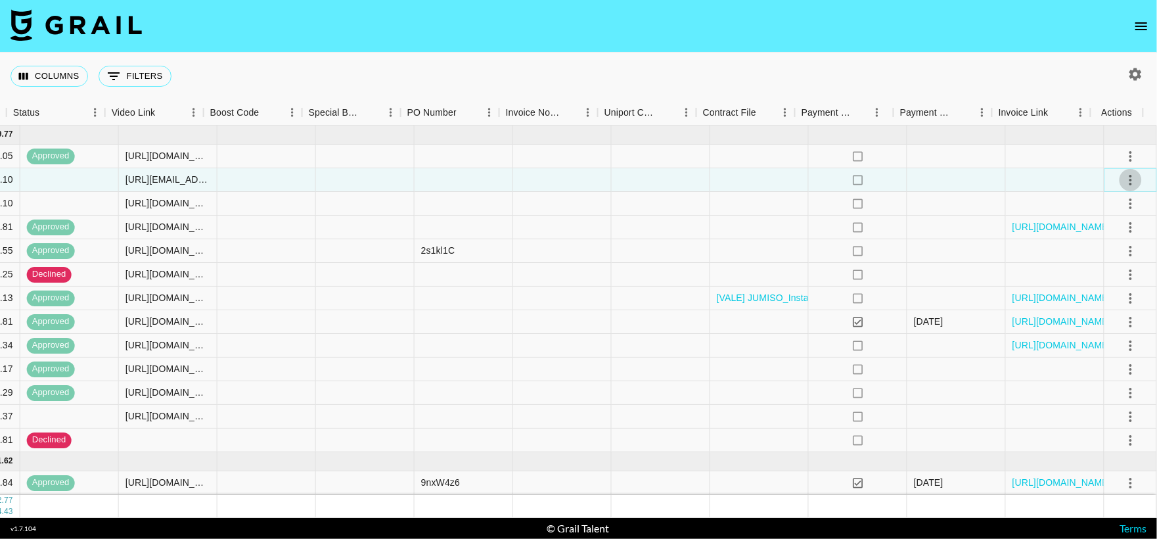
click at [1120, 171] on button "select merge strategy" at bounding box center [1131, 180] width 22 height 22
click at [1105, 300] on div "Approve" at bounding box center [1103, 303] width 40 height 16
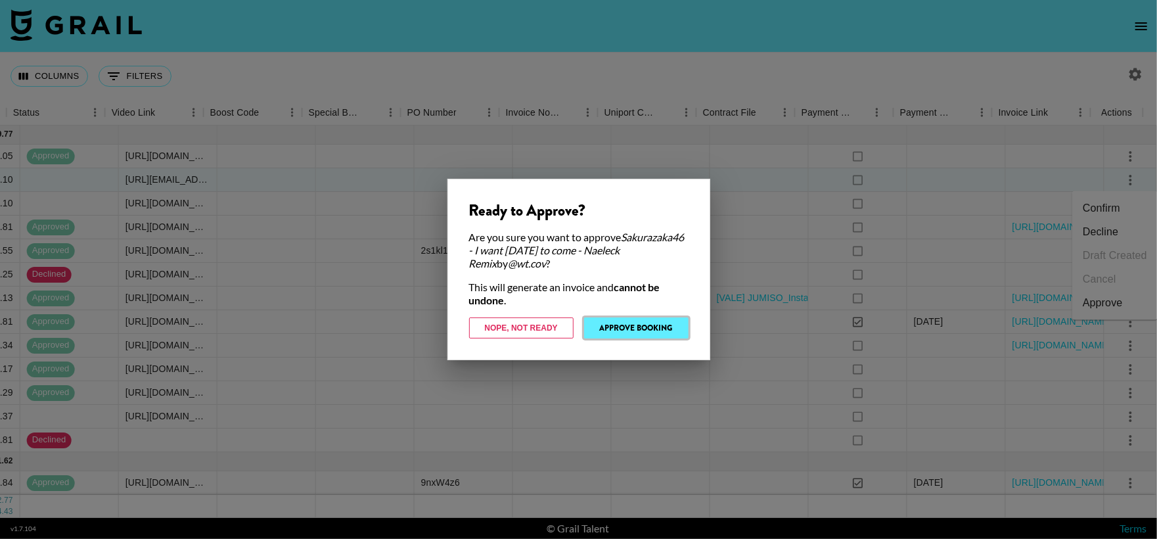
click at [599, 326] on button "Approve Booking" at bounding box center [636, 327] width 104 height 21
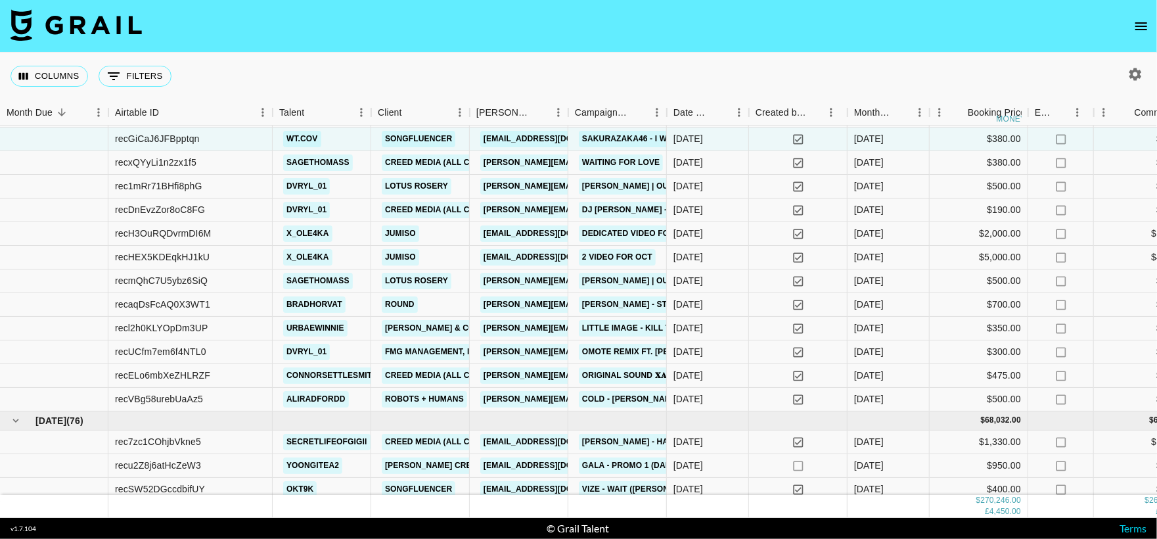
scroll to position [0, 0]
